Goal: Task Accomplishment & Management: Manage account settings

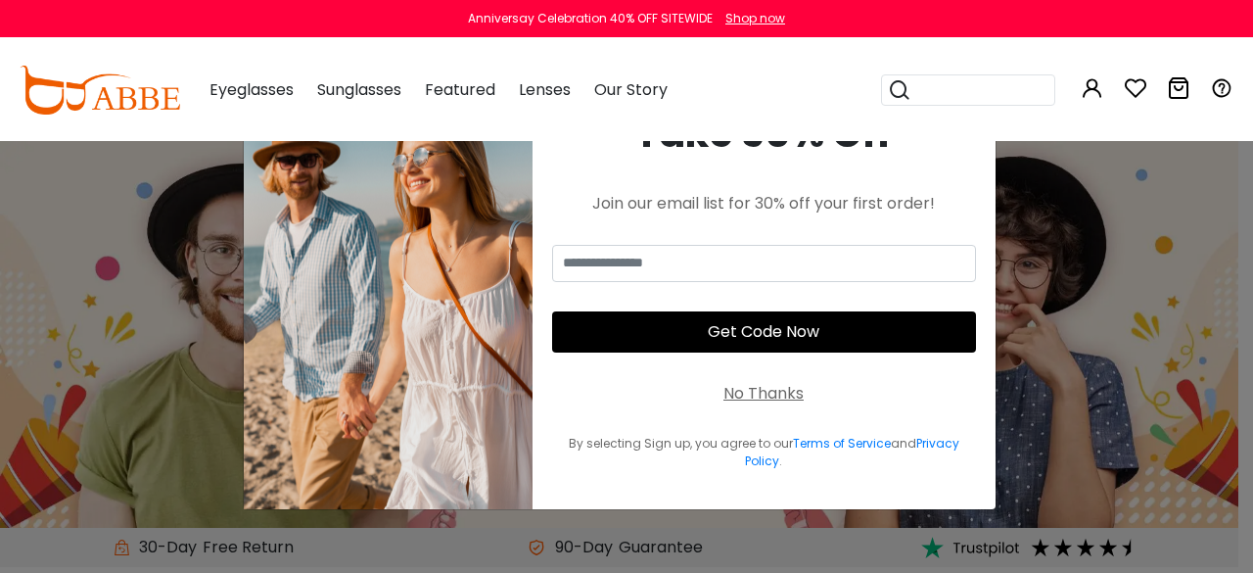
click at [765, 389] on div "No Thanks" at bounding box center [764, 394] width 80 height 24
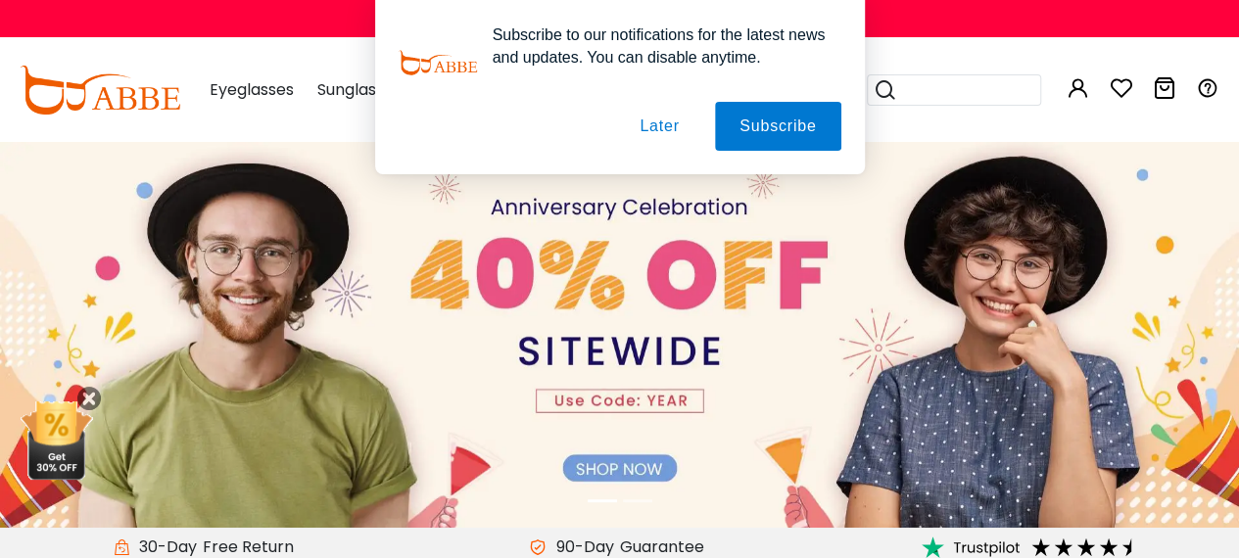
click at [644, 464] on img at bounding box center [619, 333] width 1239 height 387
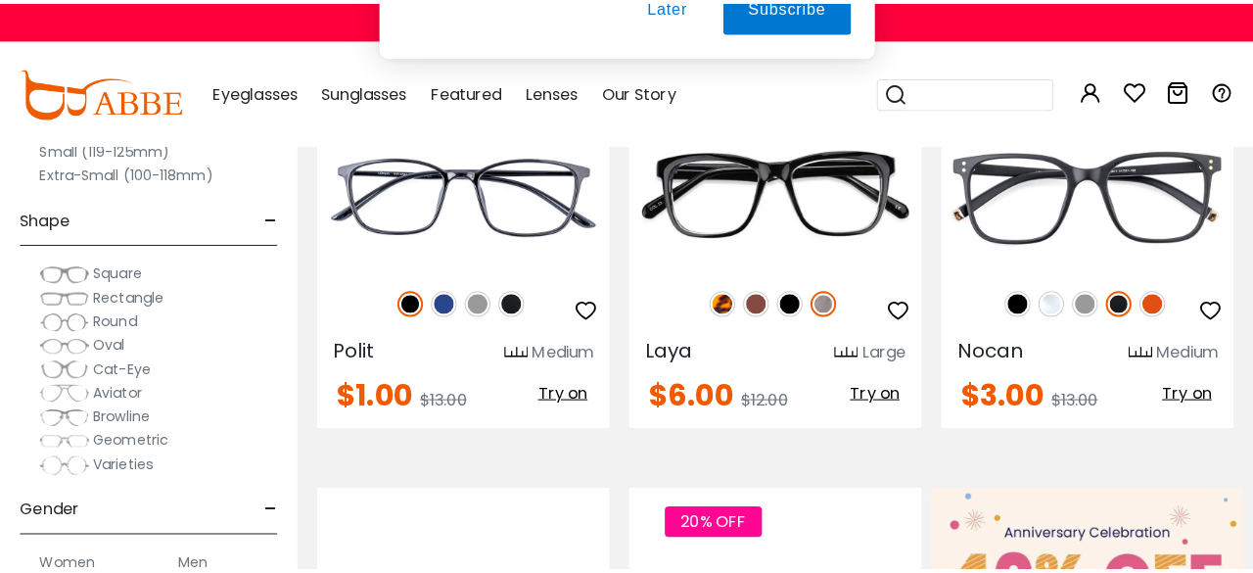
scroll to position [505, 0]
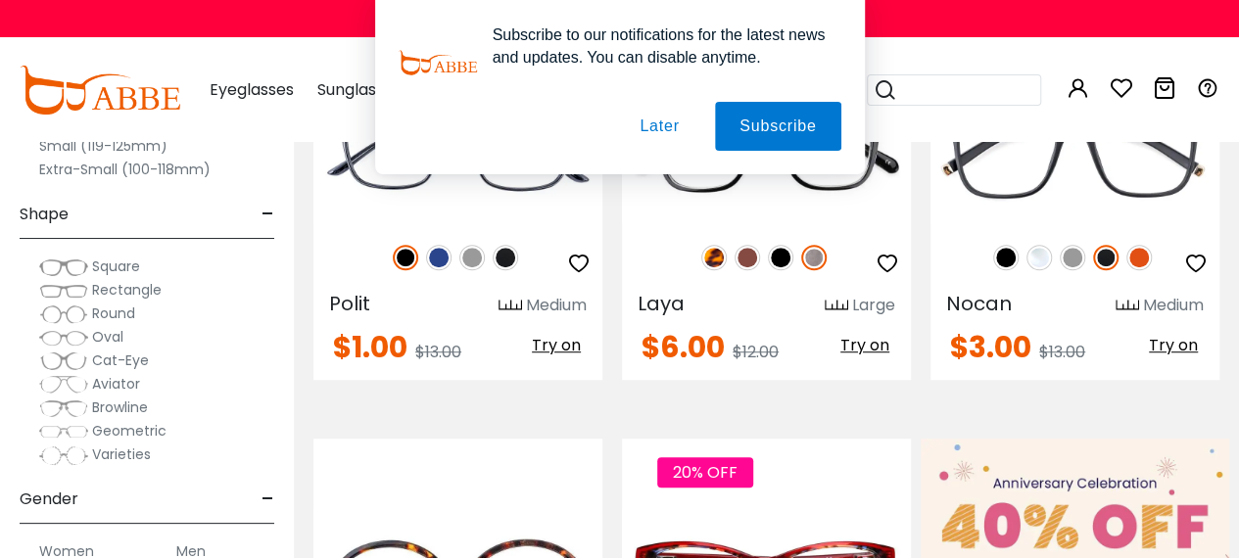
click at [676, 123] on button "Later" at bounding box center [659, 126] width 88 height 49
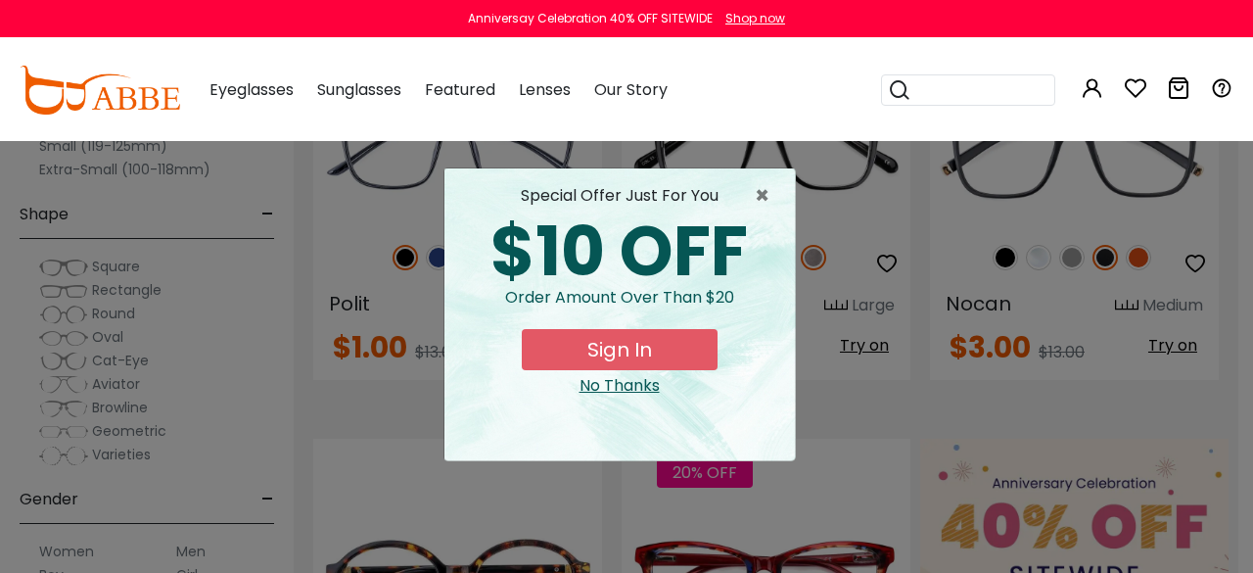
click at [669, 346] on button "Sign In" at bounding box center [620, 349] width 196 height 41
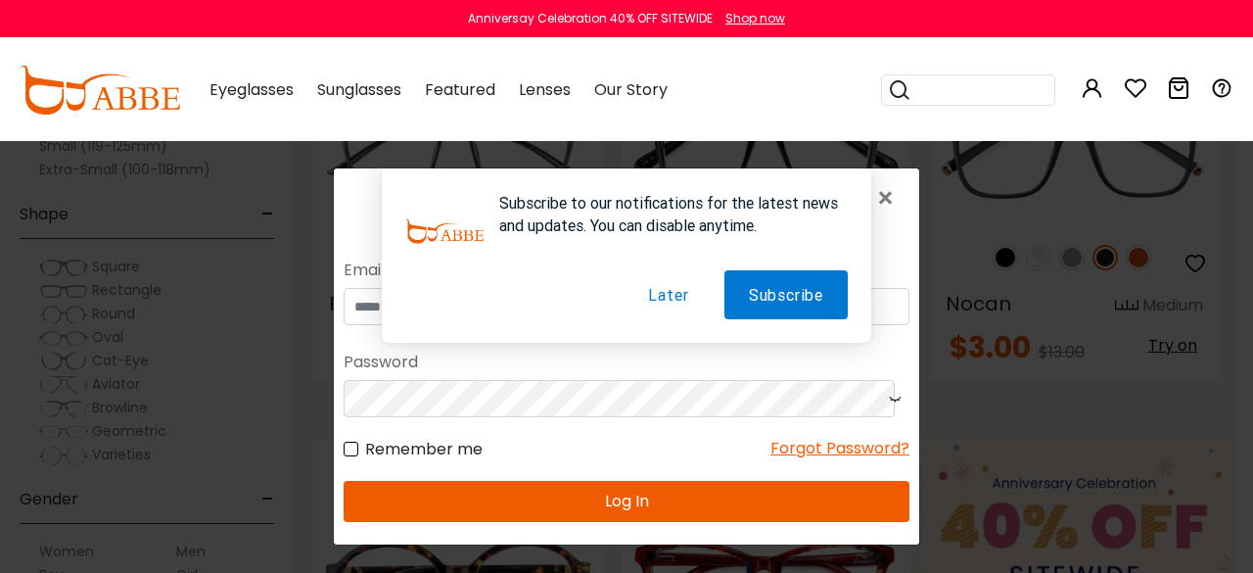
click at [669, 295] on button "Later" at bounding box center [668, 294] width 89 height 49
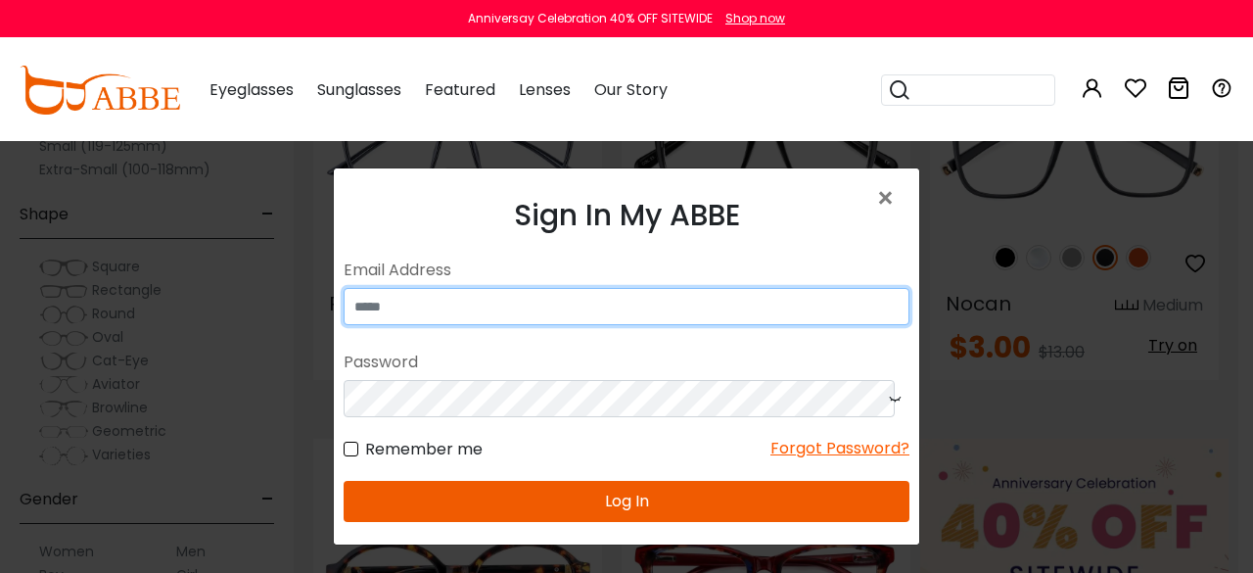
click at [669, 299] on input "email" at bounding box center [627, 306] width 566 height 37
click at [669, 297] on input "email" at bounding box center [627, 306] width 566 height 37
type input "**********"
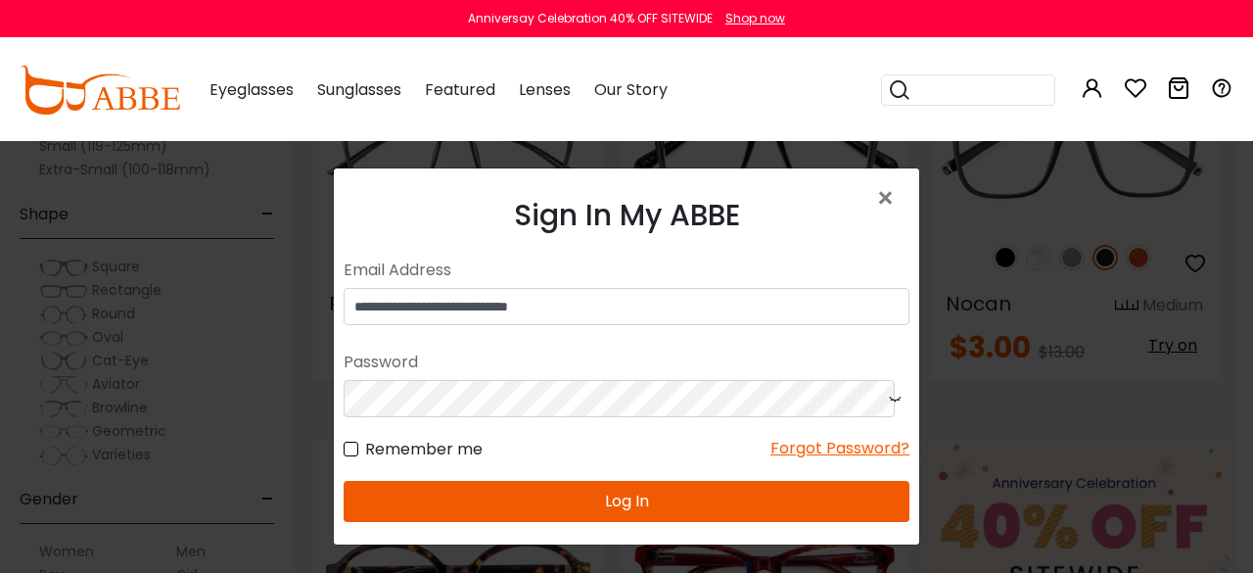
click at [800, 446] on div "Forgot Password?" at bounding box center [840, 449] width 139 height 24
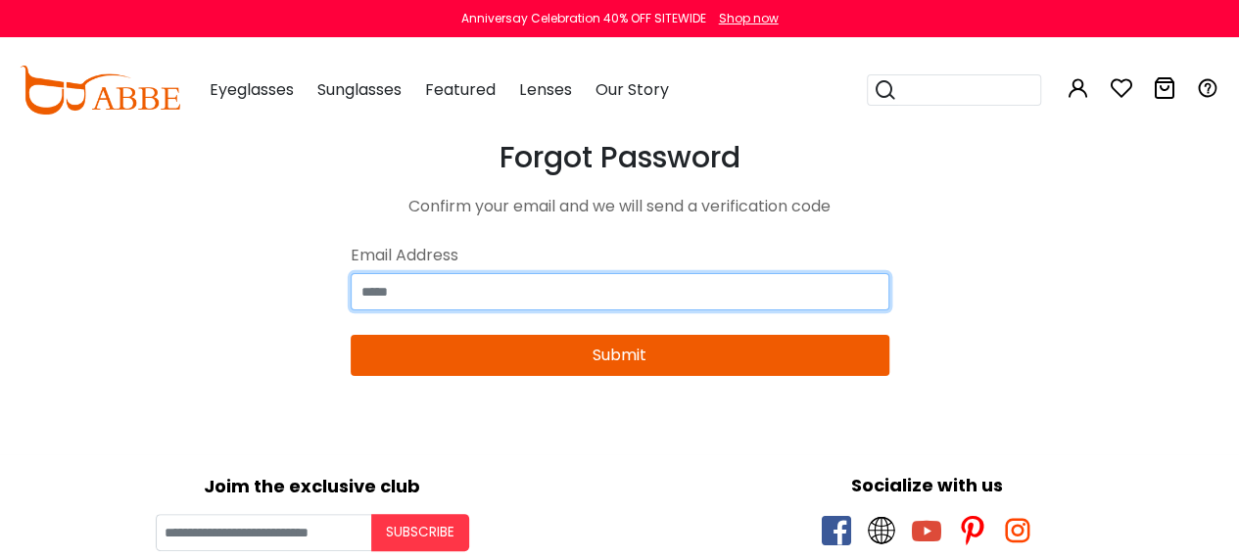
click at [693, 296] on input "email" at bounding box center [620, 291] width 539 height 37
drag, startPoint x: 693, startPoint y: 296, endPoint x: 635, endPoint y: 286, distance: 59.6
click at [635, 286] on input "email" at bounding box center [620, 291] width 539 height 37
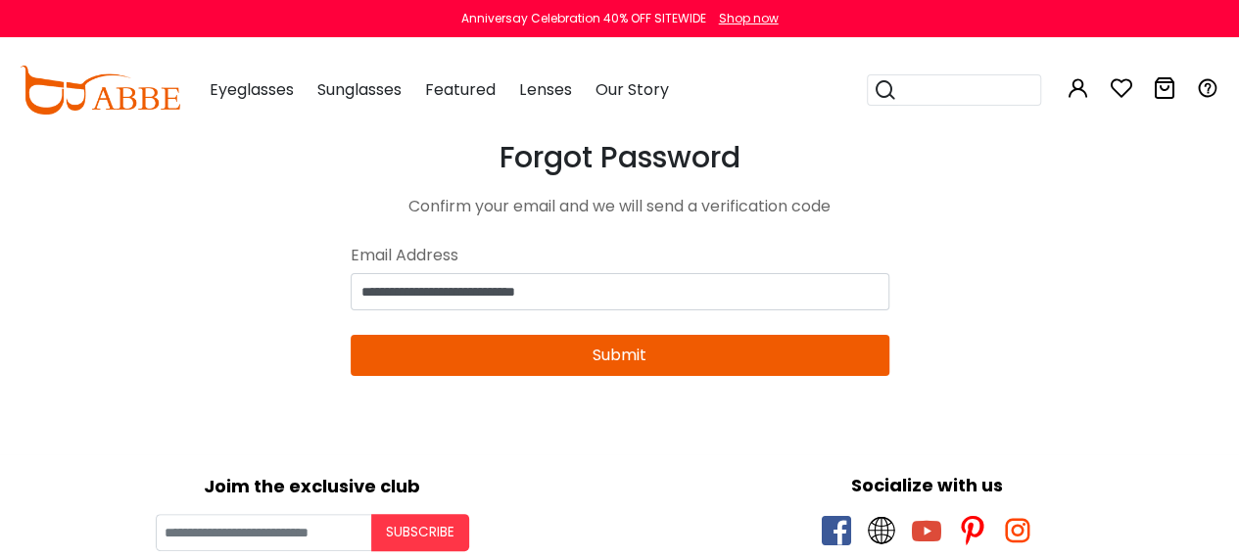
click at [640, 353] on button "Submit" at bounding box center [620, 355] width 539 height 41
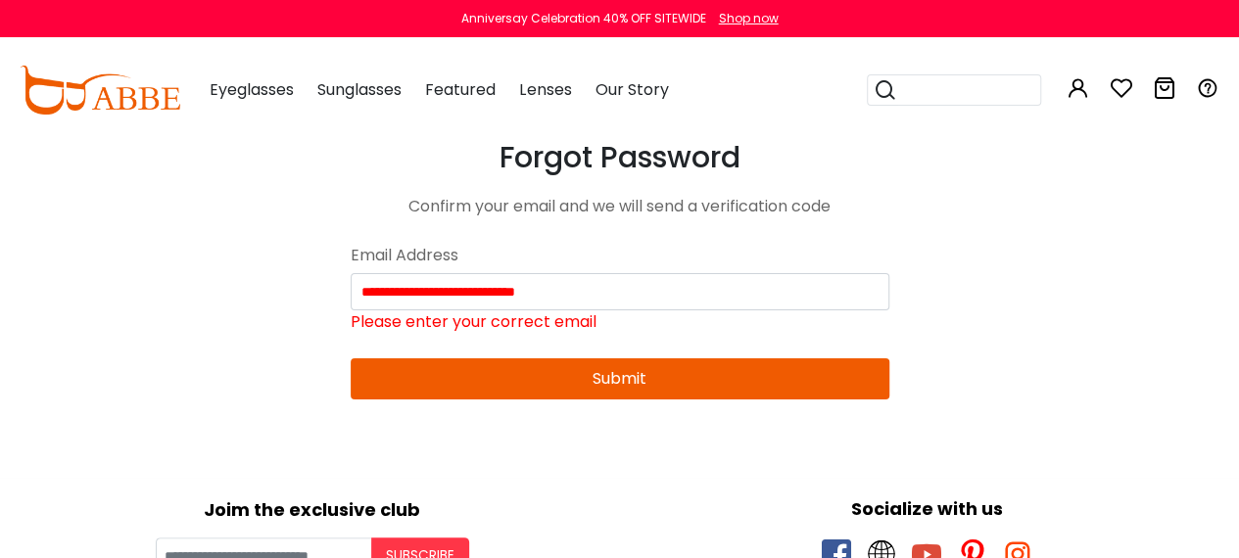
click at [630, 390] on button "Submit" at bounding box center [620, 378] width 539 height 41
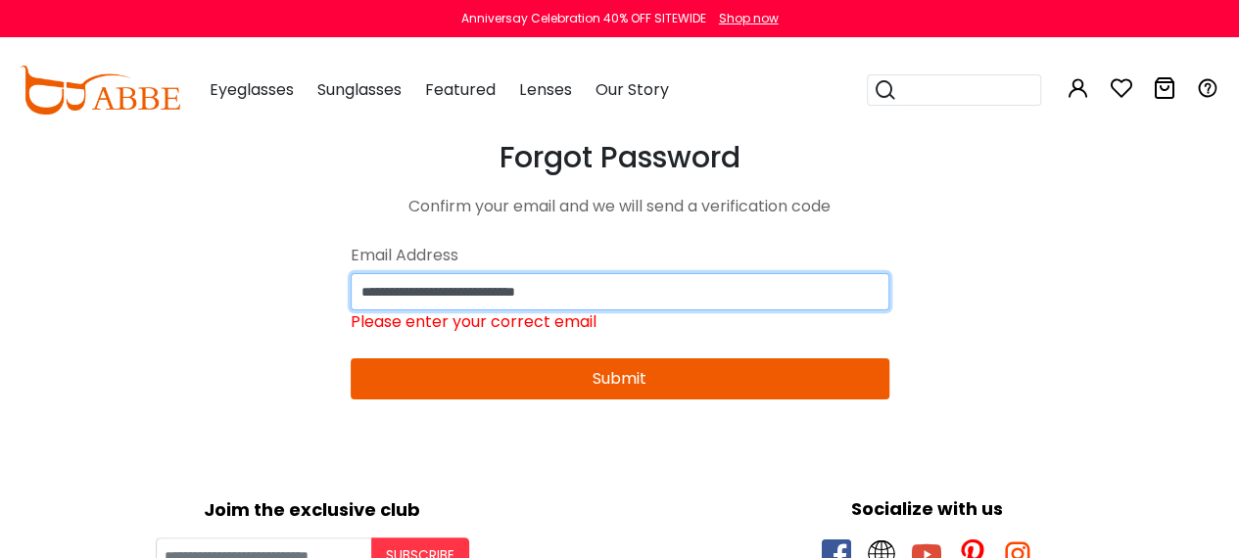
click at [599, 294] on input "**********" at bounding box center [620, 291] width 539 height 37
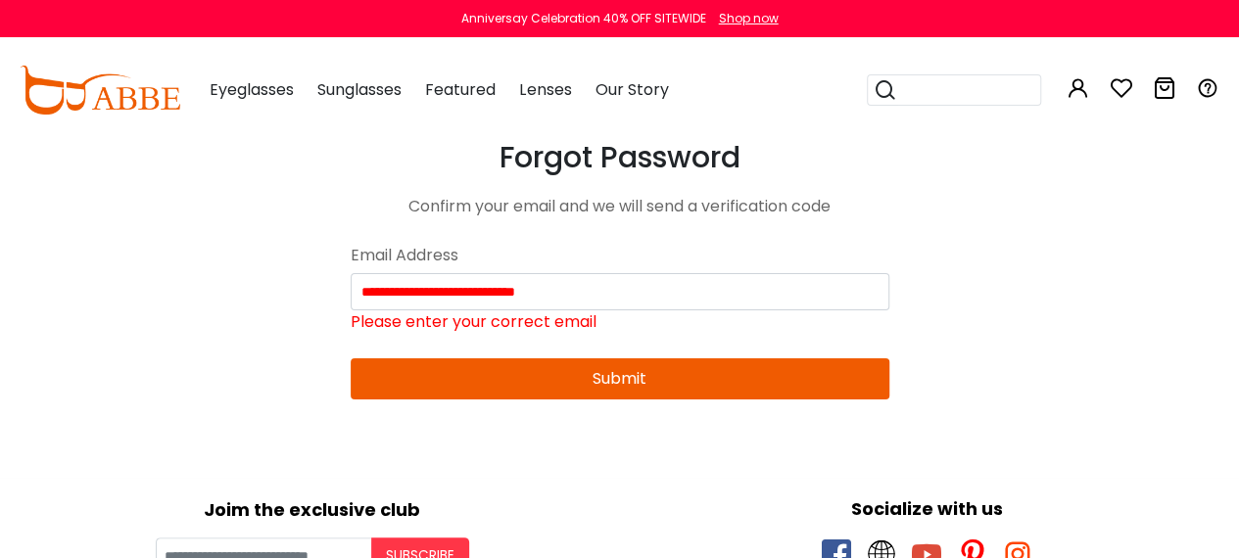
click at [632, 367] on button "Submit" at bounding box center [620, 378] width 539 height 41
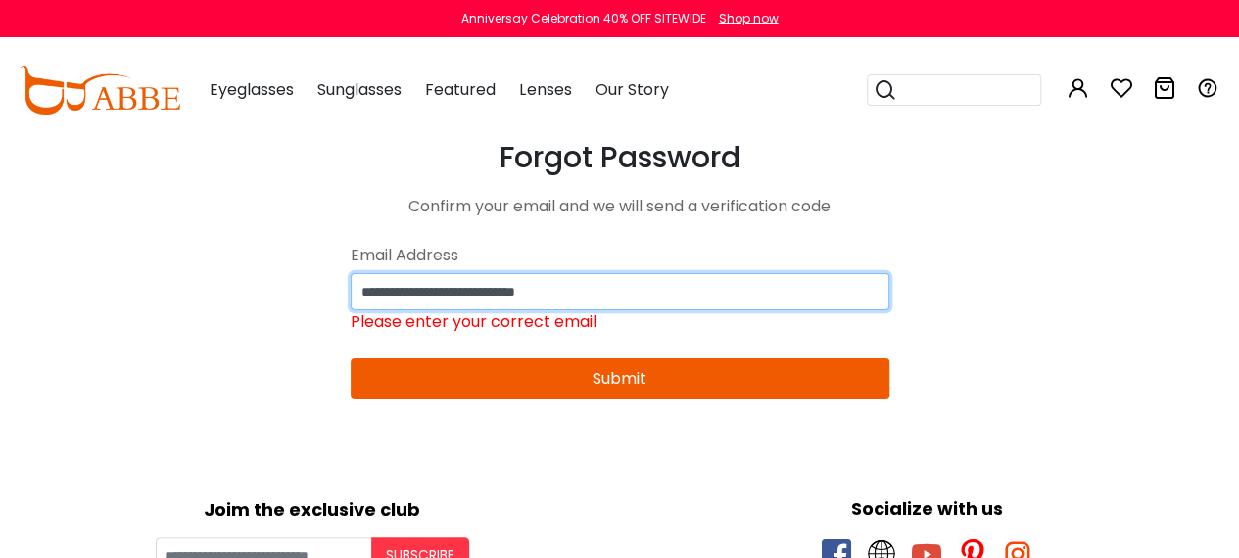
drag, startPoint x: 609, startPoint y: 293, endPoint x: 360, endPoint y: 287, distance: 248.8
click at [360, 287] on input "**********" at bounding box center [620, 291] width 539 height 37
type input "**********"
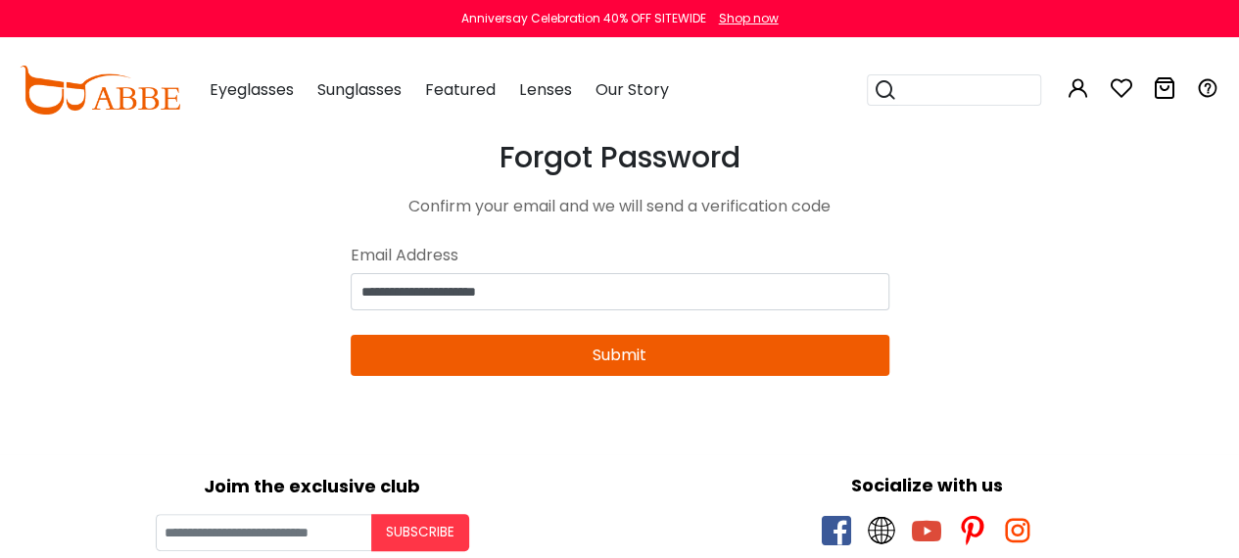
click at [476, 352] on button "Submit" at bounding box center [620, 355] width 539 height 41
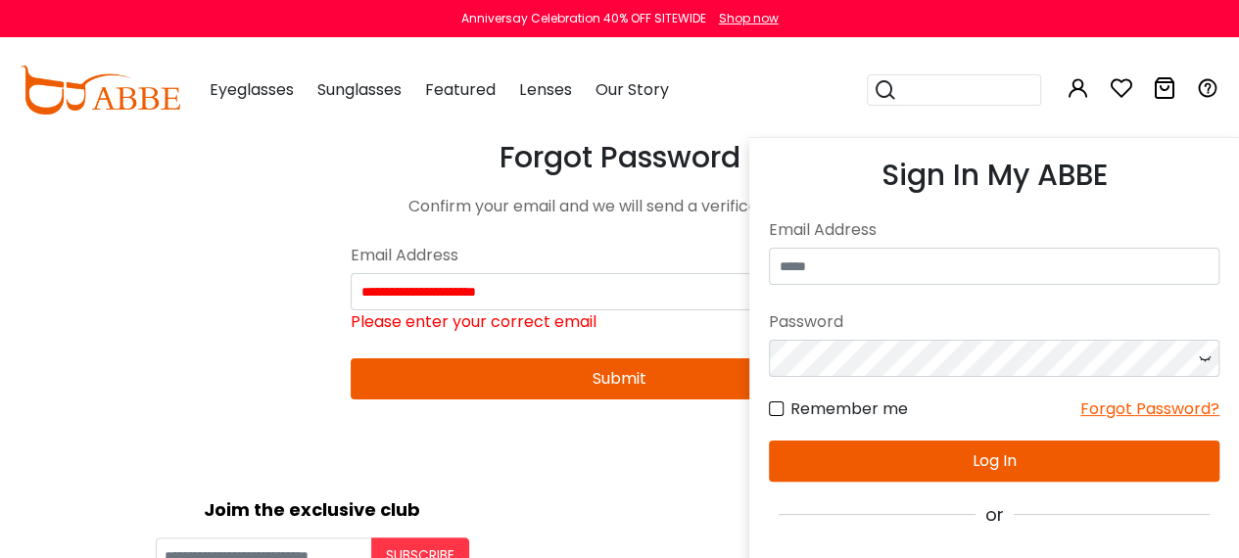
click at [1077, 87] on icon at bounding box center [1078, 88] width 24 height 24
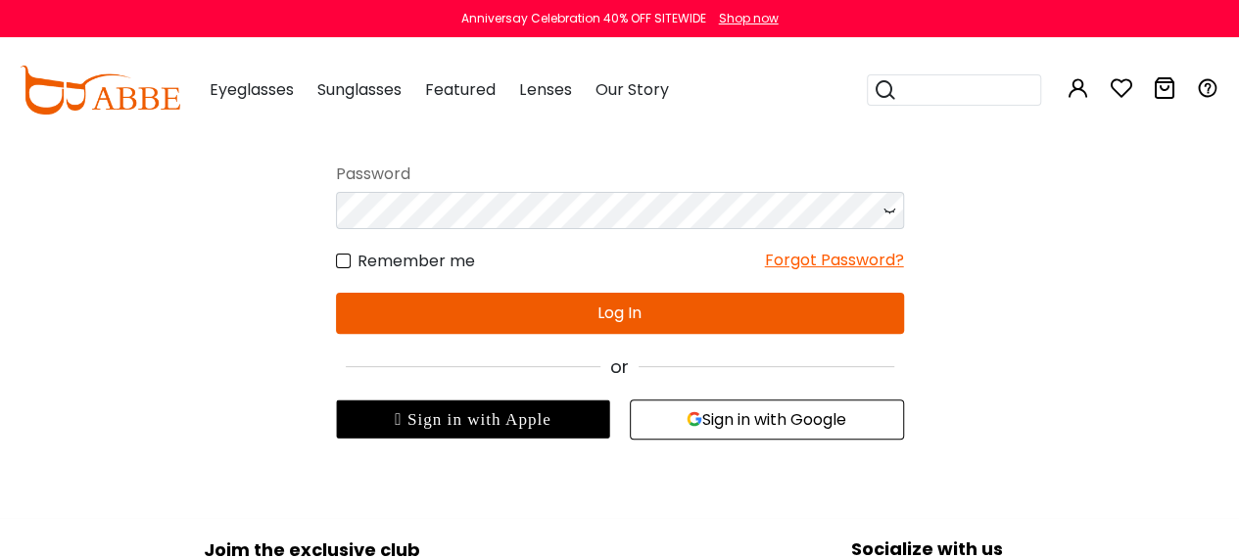
scroll to position [155, 0]
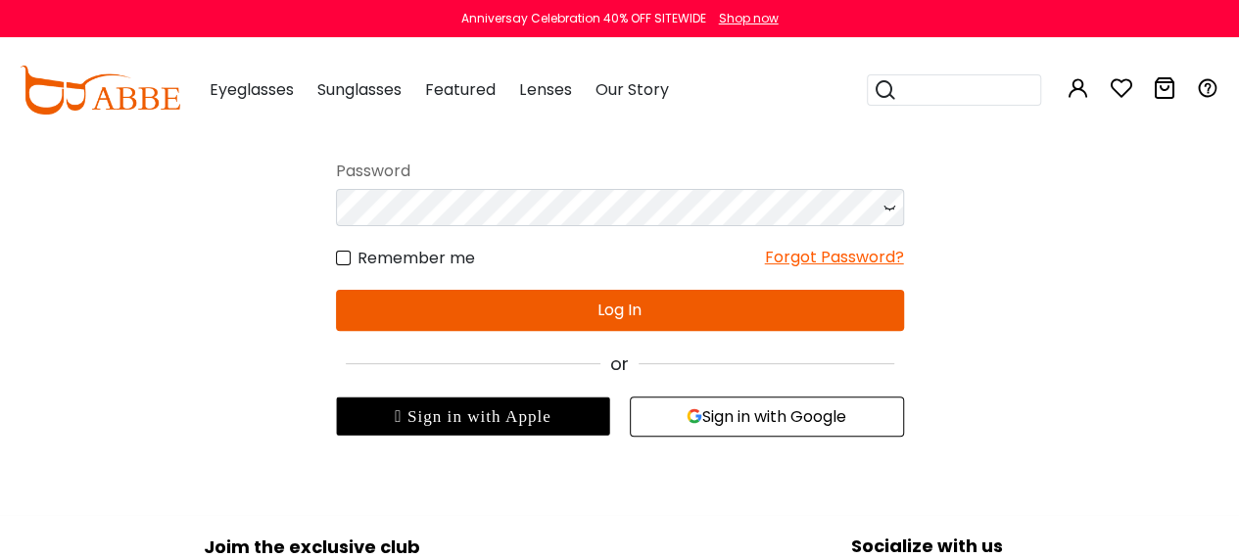
drag, startPoint x: 1245, startPoint y: 173, endPoint x: 1242, endPoint y: 229, distance: 55.9
click at [785, 409] on button "Sign in with Google" at bounding box center [767, 417] width 274 height 40
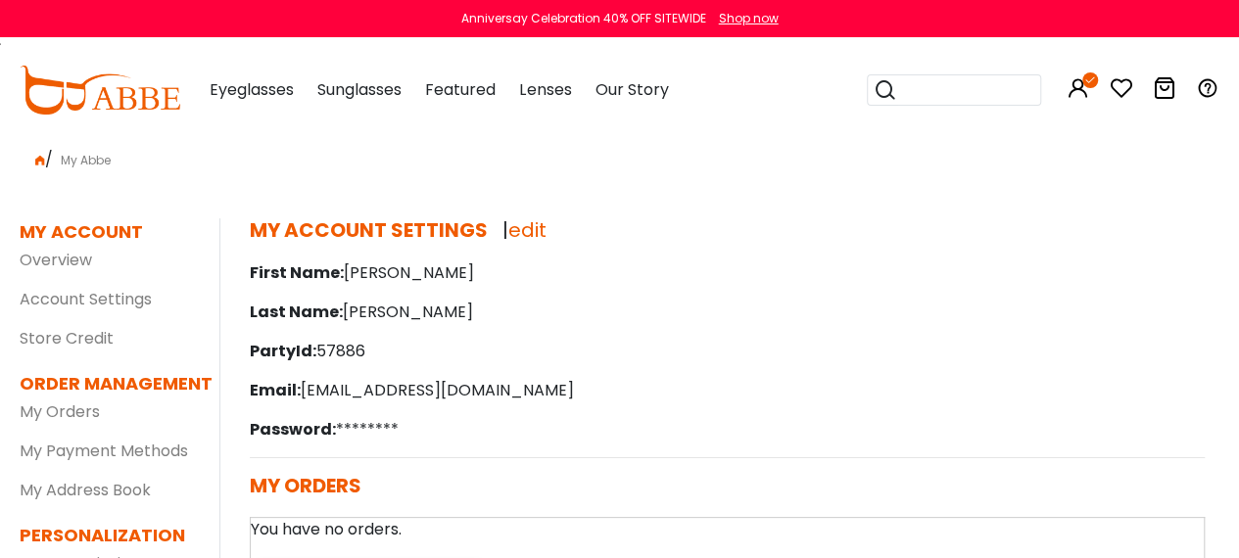
click at [646, 355] on p "PartyId: 57886" at bounding box center [727, 352] width 955 height 24
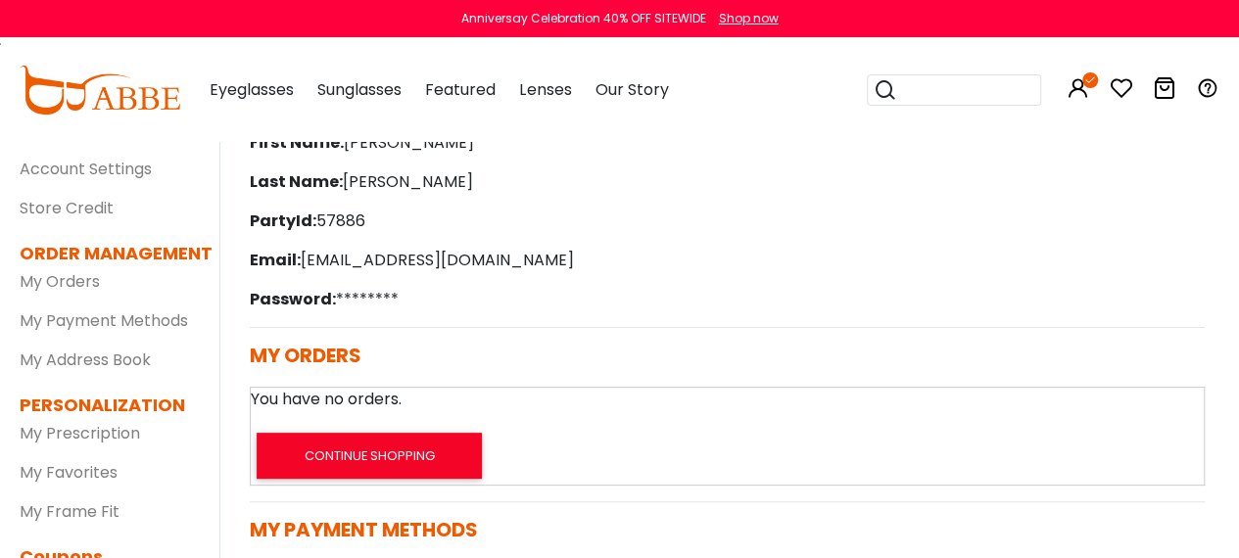
scroll to position [78, 0]
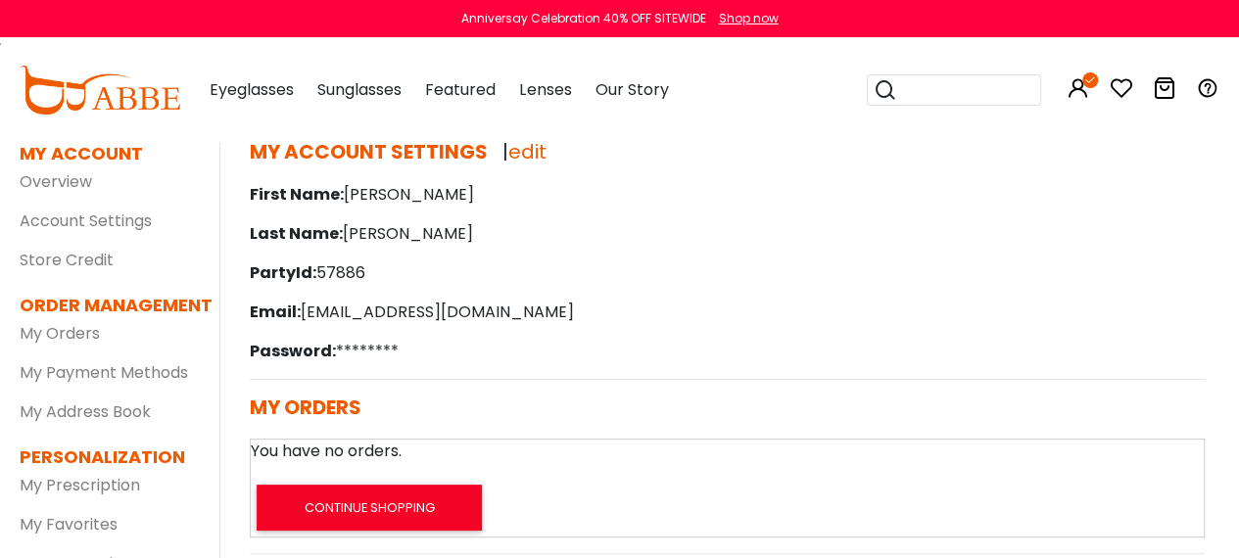
click at [944, 222] on p "Last Name: Careau" at bounding box center [727, 234] width 955 height 24
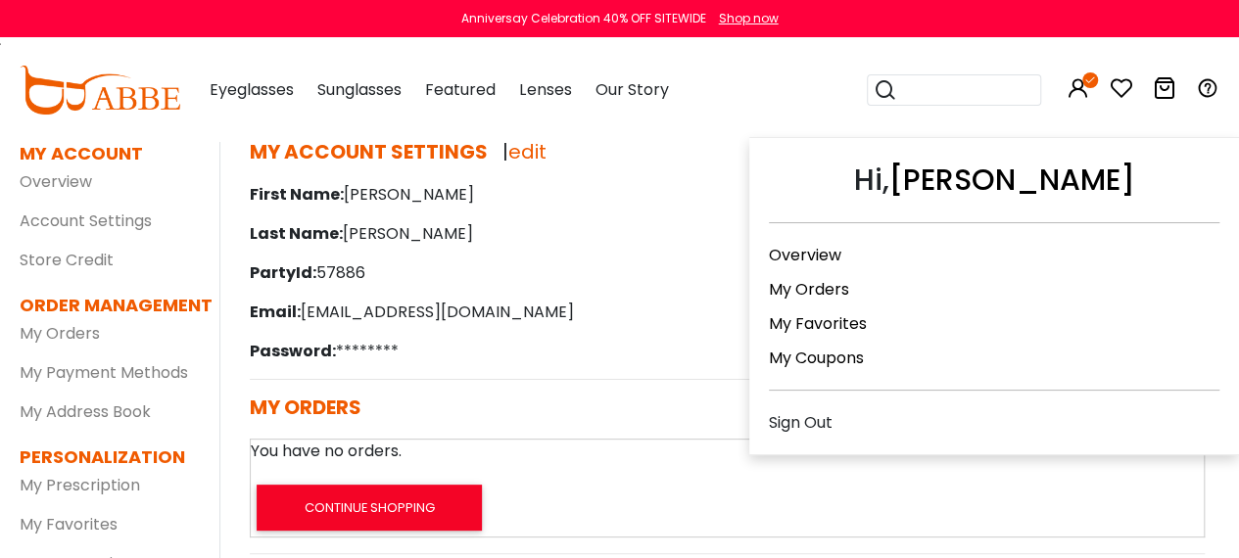
click at [1078, 89] on icon at bounding box center [1078, 88] width 24 height 24
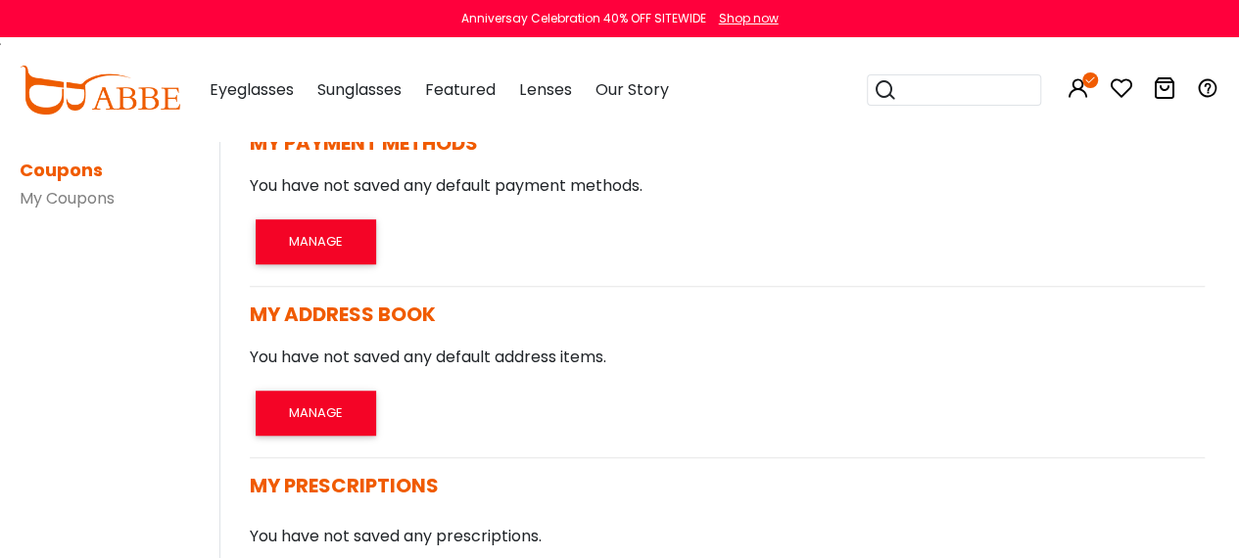
scroll to position [274, 0]
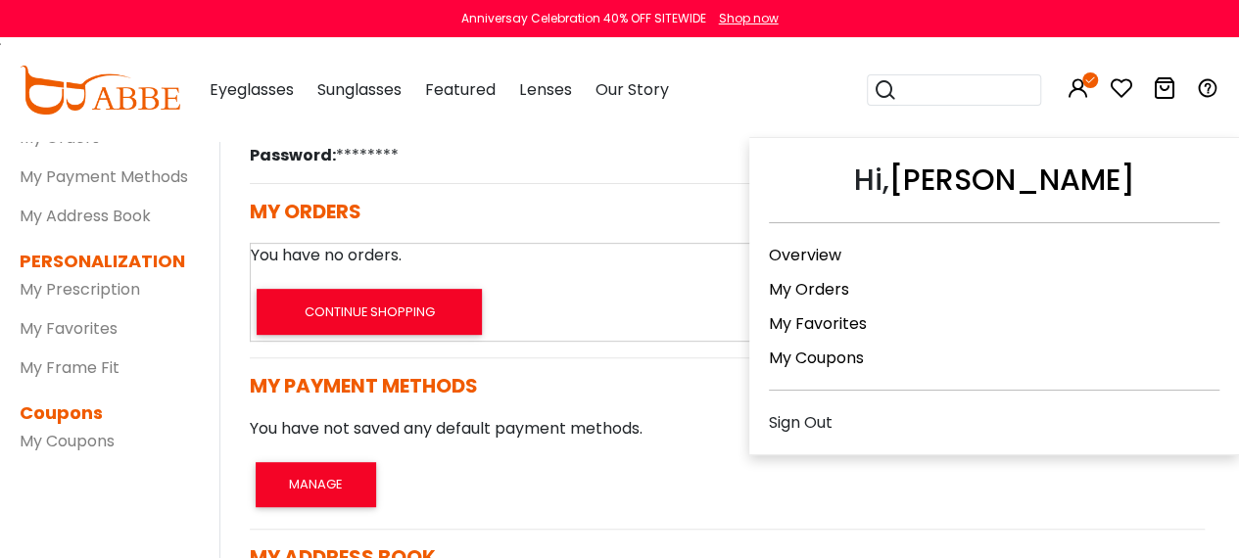
click at [1081, 87] on icon at bounding box center [1078, 88] width 24 height 24
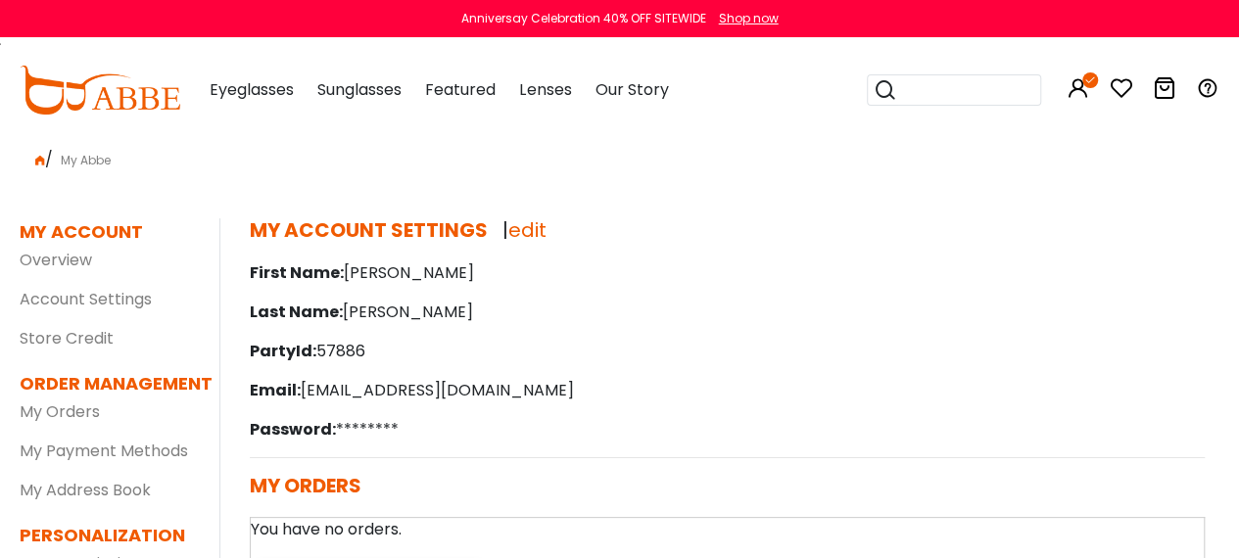
click at [807, 385] on p "Email: kcareau@whitecountyliteracy.org" at bounding box center [727, 391] width 955 height 24
click at [1089, 103] on div "Popular Searches round Sunglasses aviator clear tortoise cat Recommended Laya $…" at bounding box center [1033, 90] width 372 height 102
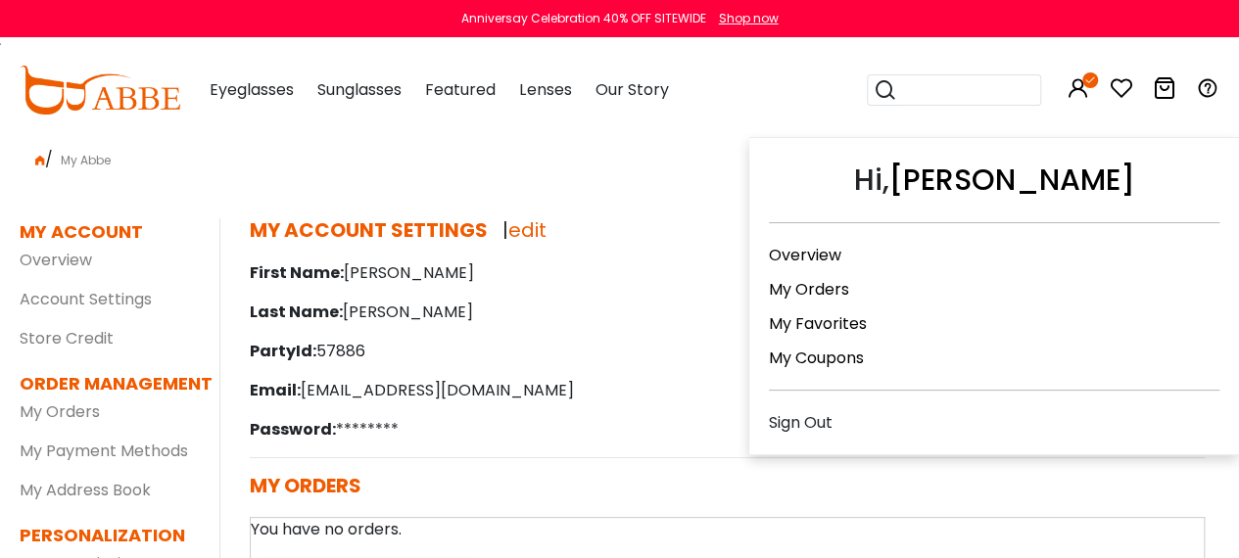
click at [1081, 85] on icon at bounding box center [1078, 88] width 24 height 24
click at [1049, 410] on div "Sign Out" at bounding box center [994, 422] width 450 height 24
click at [806, 415] on div "Sign Out" at bounding box center [994, 422] width 450 height 24
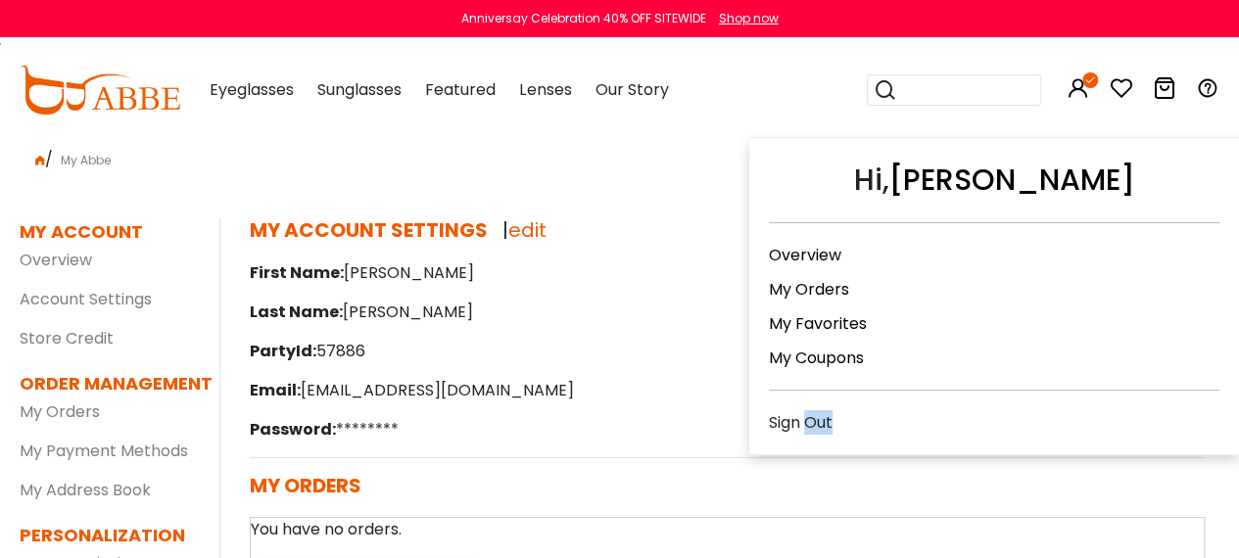
click at [806, 415] on div "Sign Out" at bounding box center [994, 422] width 450 height 24
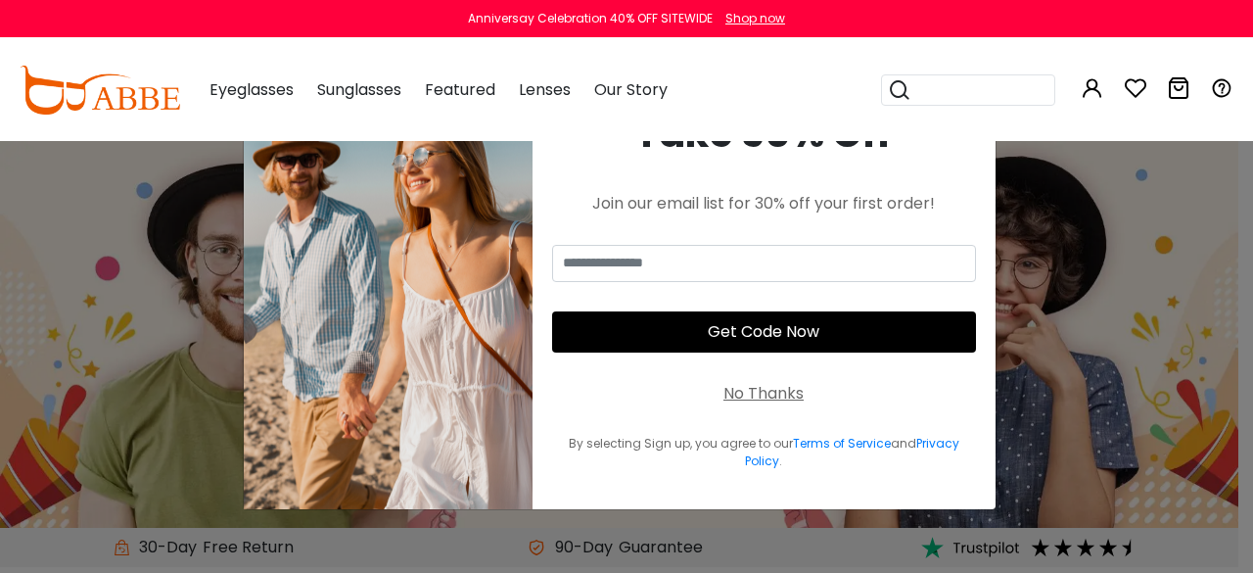
click at [778, 391] on div "No Thanks" at bounding box center [764, 394] width 80 height 24
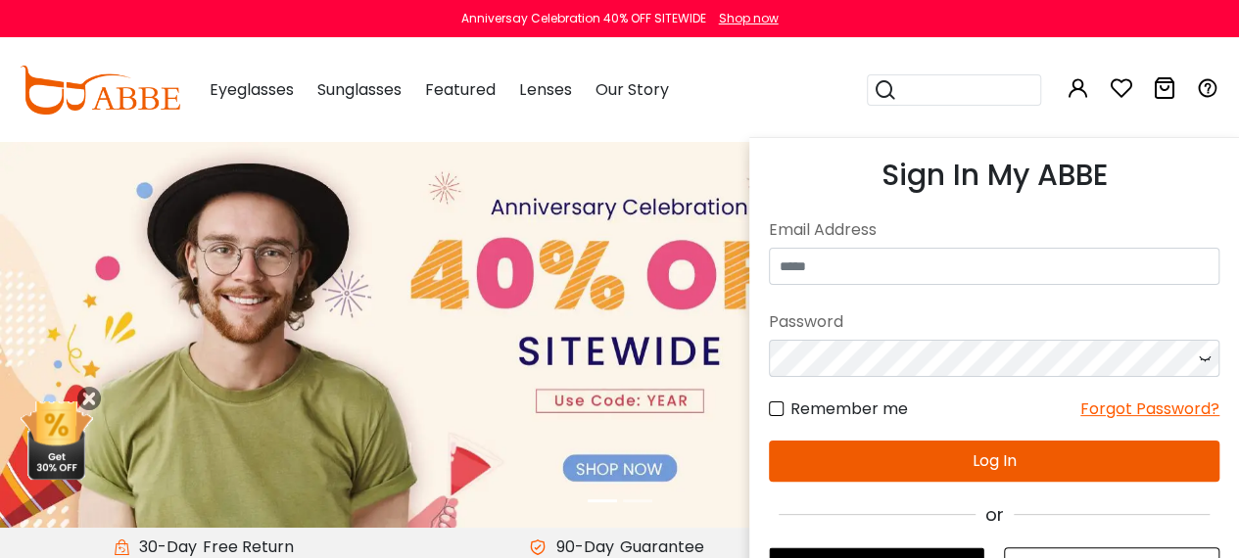
click at [1076, 90] on icon at bounding box center [1078, 88] width 24 height 24
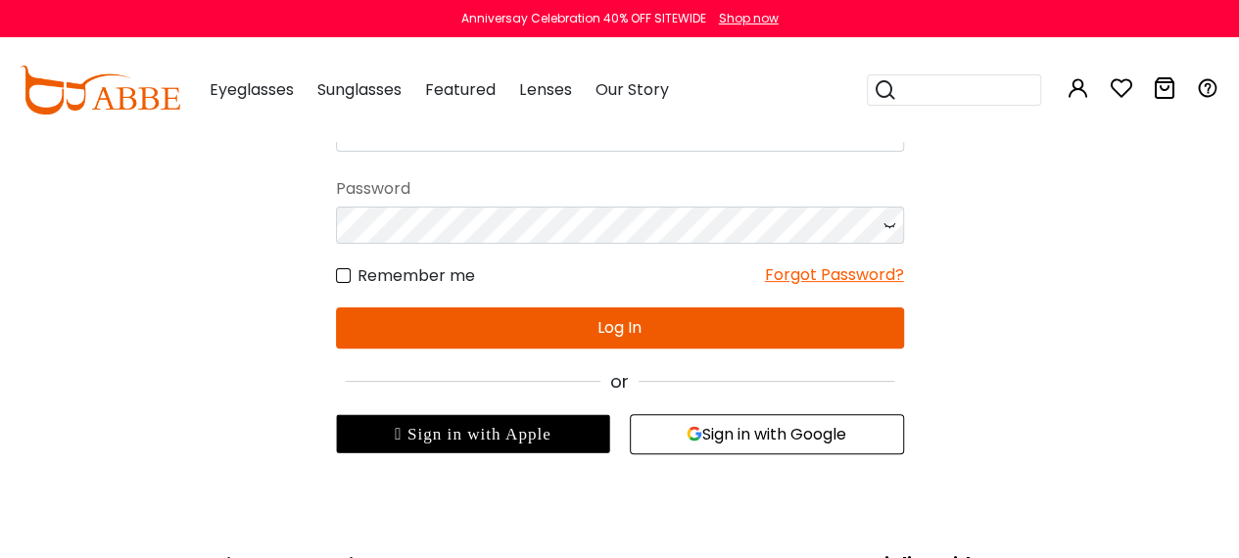
scroll to position [183, 0]
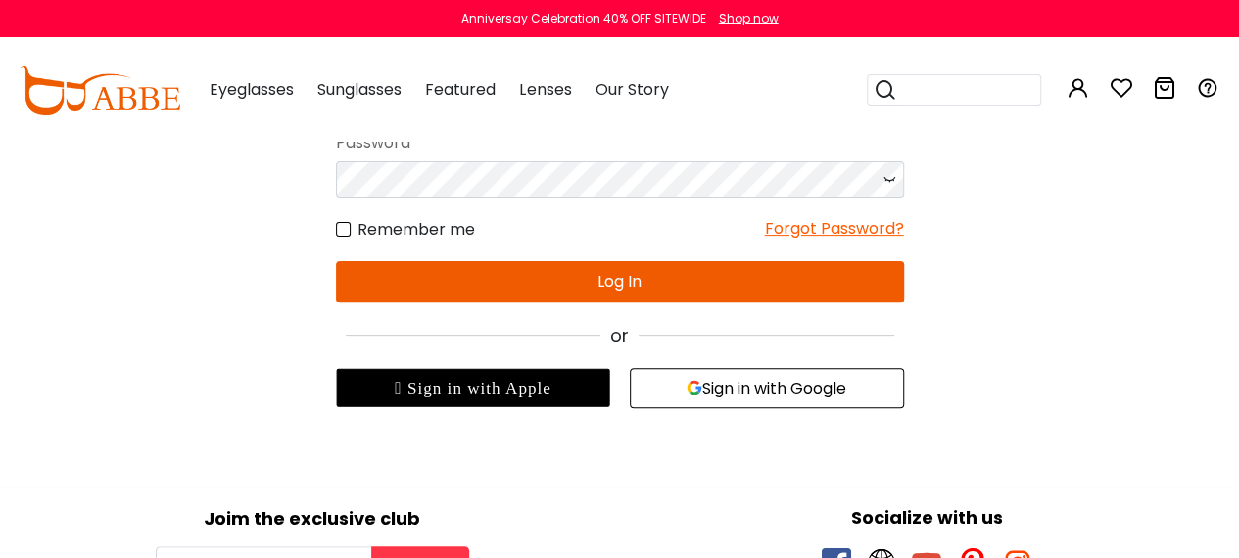
click at [864, 374] on button "Sign in with Google" at bounding box center [767, 388] width 274 height 40
click at [994, 261] on div "Sign In I'm new No match for email address and/or password. Please try again. E…" at bounding box center [619, 182] width 1239 height 451
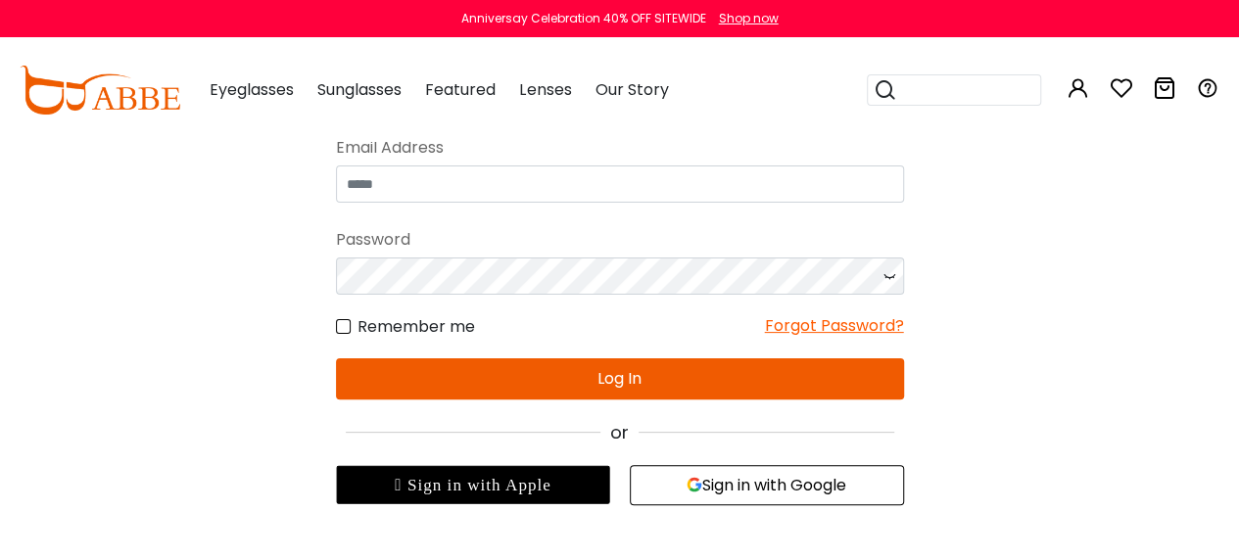
scroll to position [0, 0]
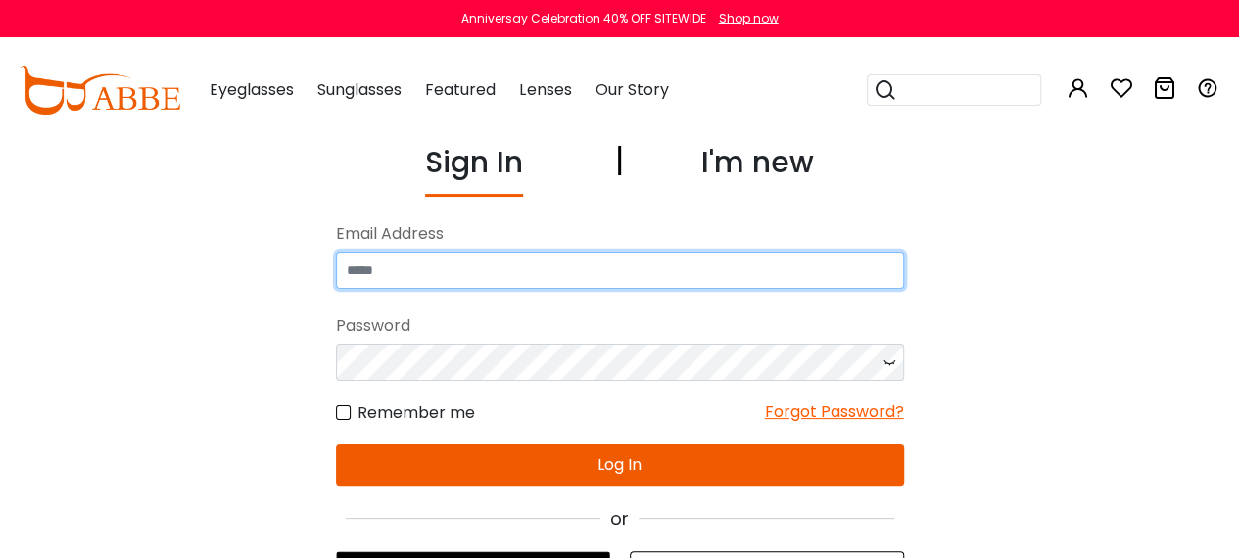
click at [744, 266] on input "email" at bounding box center [620, 270] width 568 height 37
type input "**********"
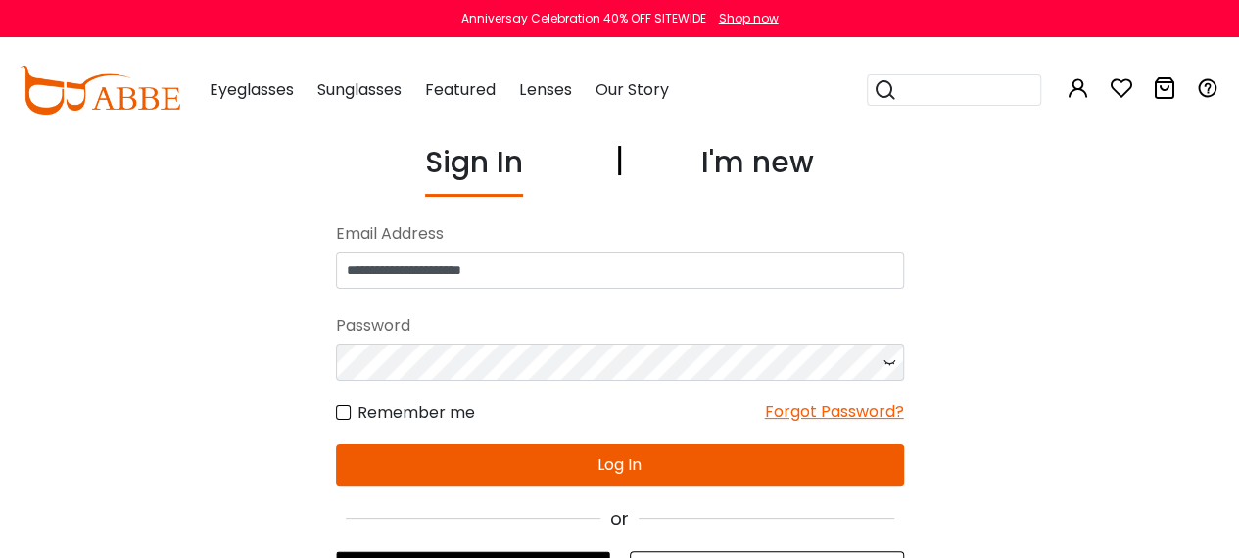
click at [960, 460] on div "**********" at bounding box center [619, 365] width 1239 height 451
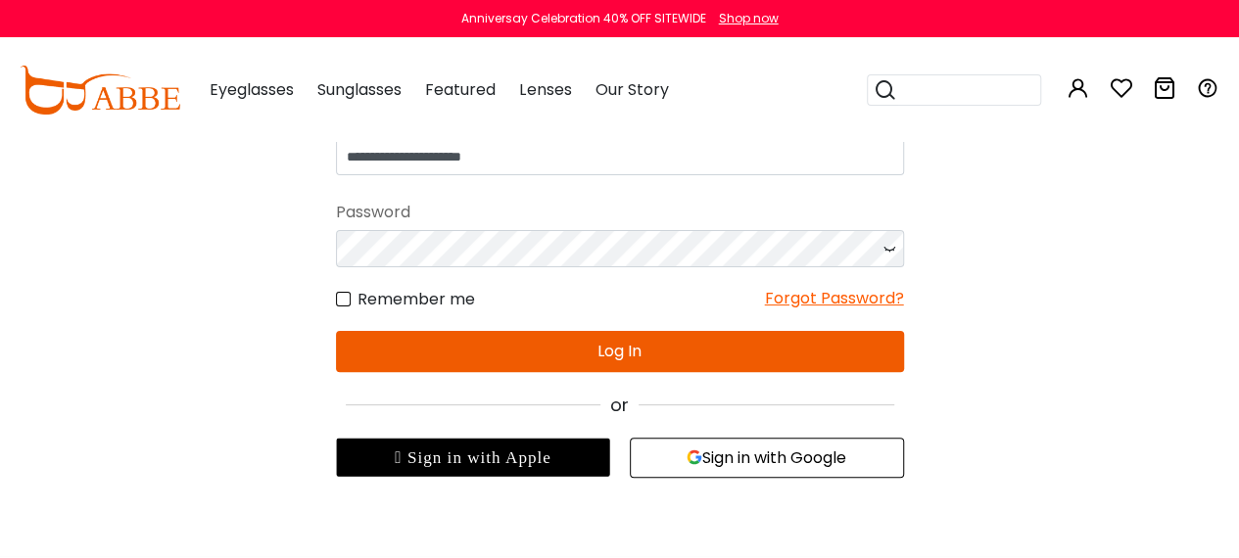
scroll to position [118, 0]
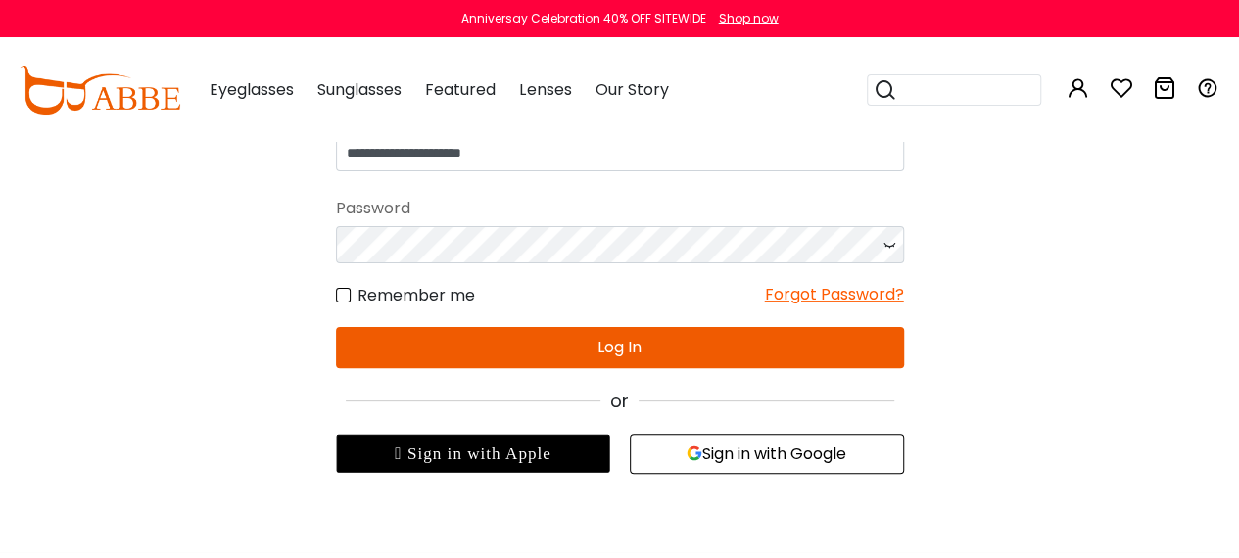
click at [858, 454] on button "Sign in with Google" at bounding box center [767, 454] width 274 height 40
